Goal: Information Seeking & Learning: Learn about a topic

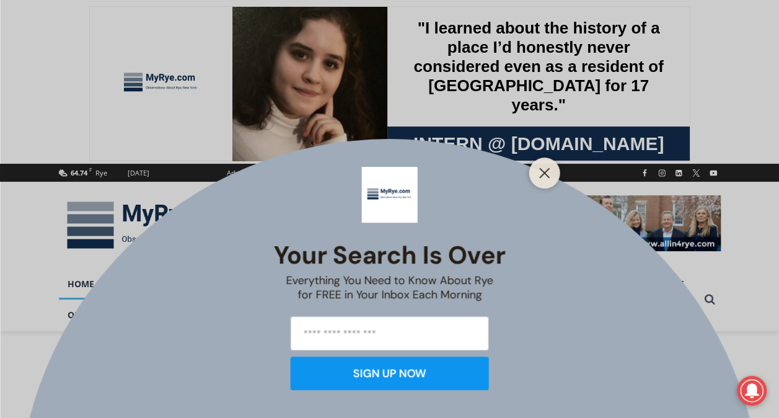
click at [545, 170] on icon "Close" at bounding box center [544, 172] width 11 height 11
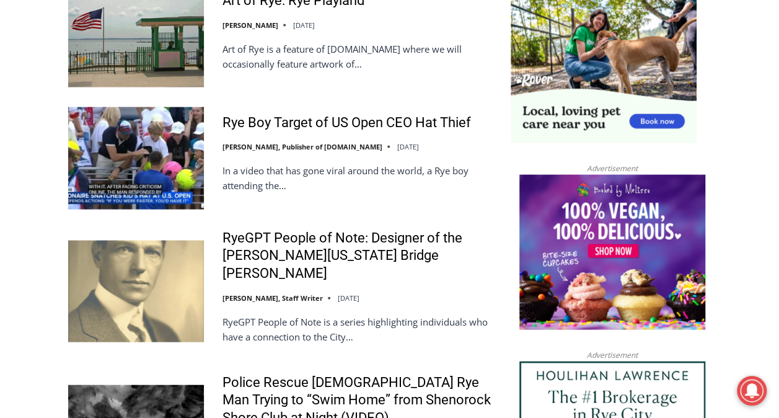
scroll to position [1225, 0]
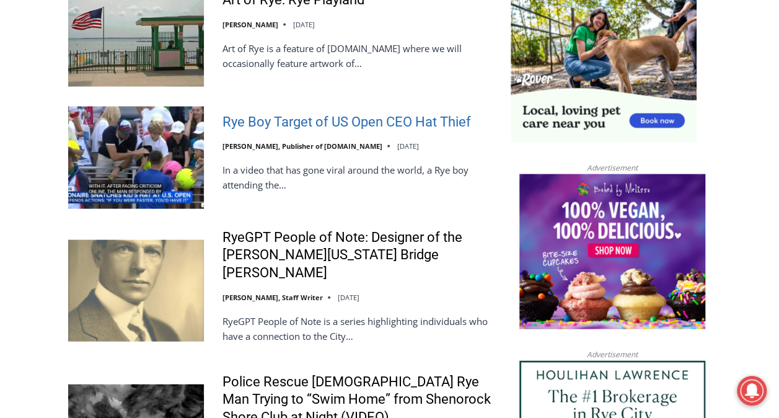
click at [311, 113] on link "Rye Boy Target of US Open CEO Hat Thief" at bounding box center [347, 122] width 249 height 18
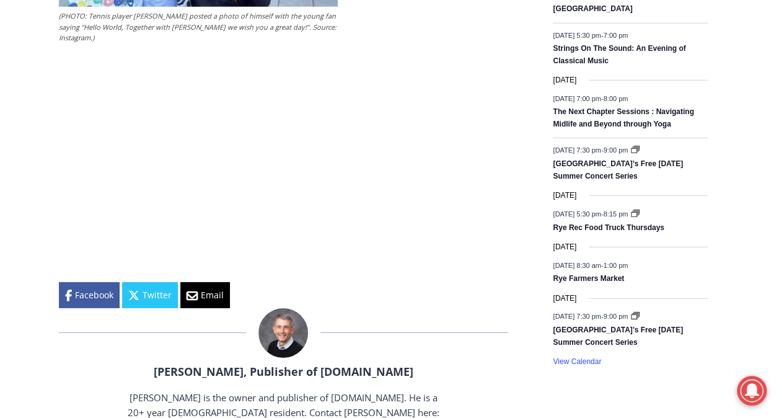
scroll to position [1817, 0]
